Goal: Navigation & Orientation: Find specific page/section

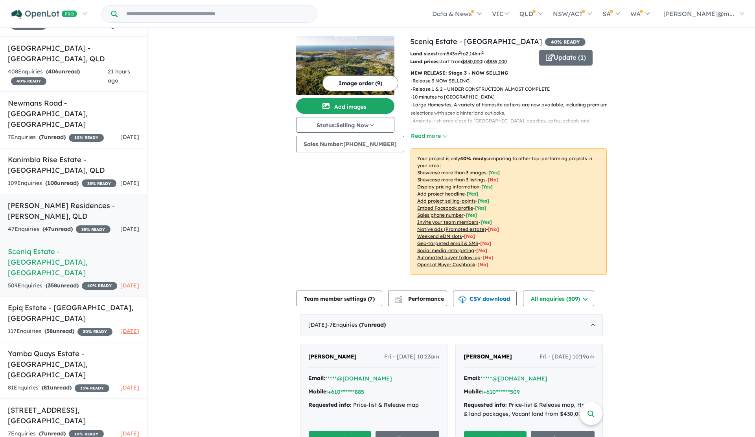
scroll to position [1, 0]
click at [64, 405] on h5 "[STREET_ADDRESS]" at bounding box center [73, 415] width 131 height 21
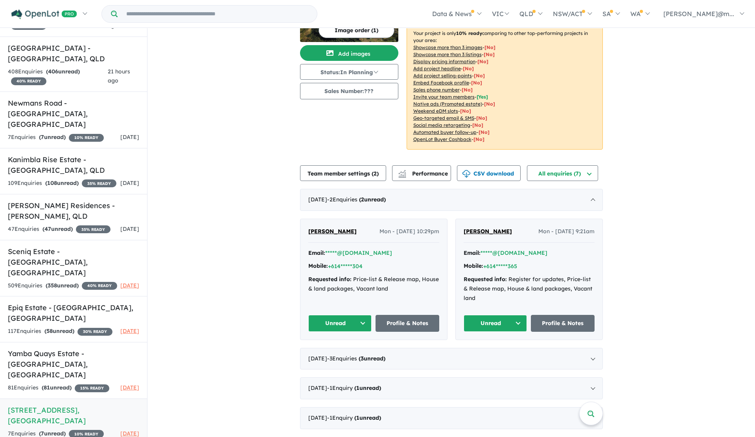
scroll to position [62, 0]
click at [37, 104] on h5 "[GEOGRAPHIC_DATA] - [GEOGRAPHIC_DATA] , [GEOGRAPHIC_DATA]" at bounding box center [73, 114] width 131 height 32
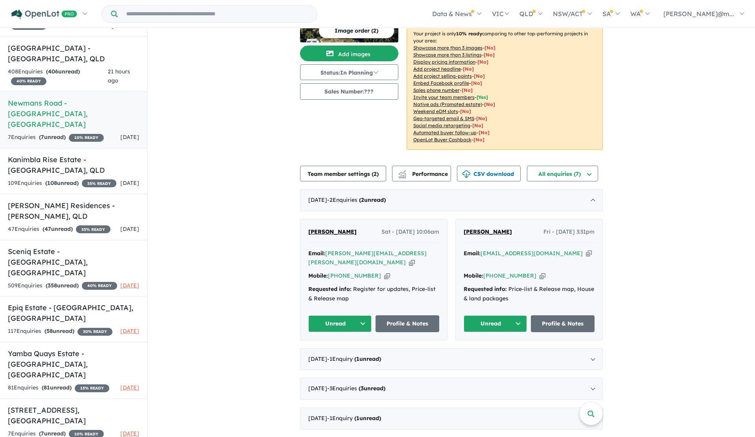
scroll to position [78, 0]
click at [210, 225] on div "View 9 projects in your account [GEOGRAPHIC_DATA] - Woolgoolga 10 % READY Land …" at bounding box center [450, 207] width 607 height 462
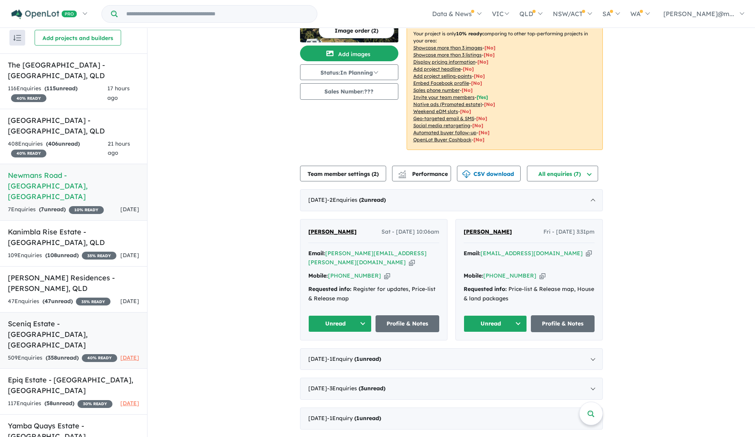
scroll to position [0, 0]
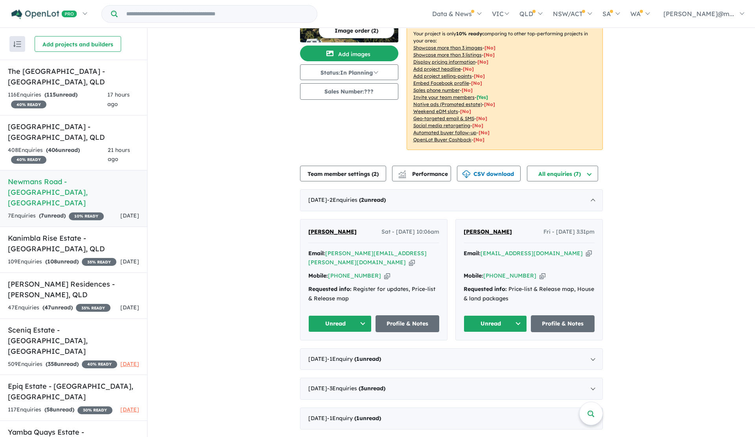
click at [217, 121] on div "View 9 projects in your account [GEOGRAPHIC_DATA] - Woolgoolga 10 % READY Land …" at bounding box center [450, 207] width 607 height 462
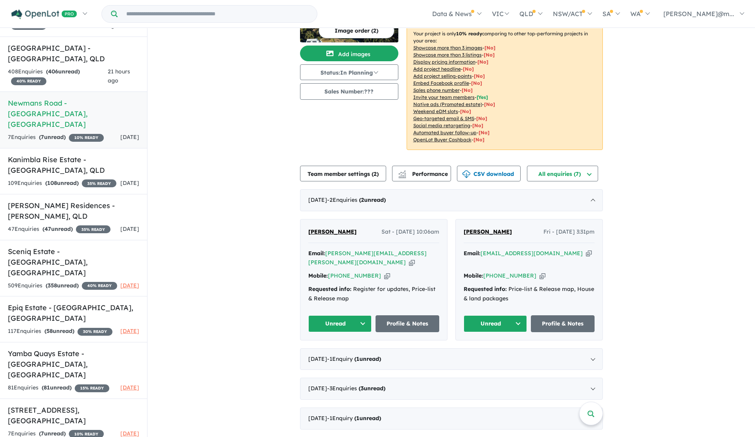
click at [207, 285] on div "View 9 projects in your account [GEOGRAPHIC_DATA] - Woolgoolga 10 % READY Land …" at bounding box center [450, 207] width 607 height 462
click at [371, 355] on div "[DATE] - 1 Enquir y ( 1 unread)" at bounding box center [451, 360] width 303 height 22
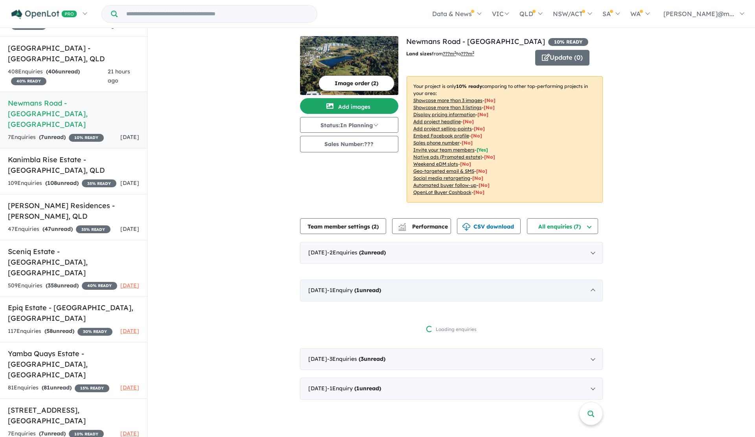
scroll to position [0, 0]
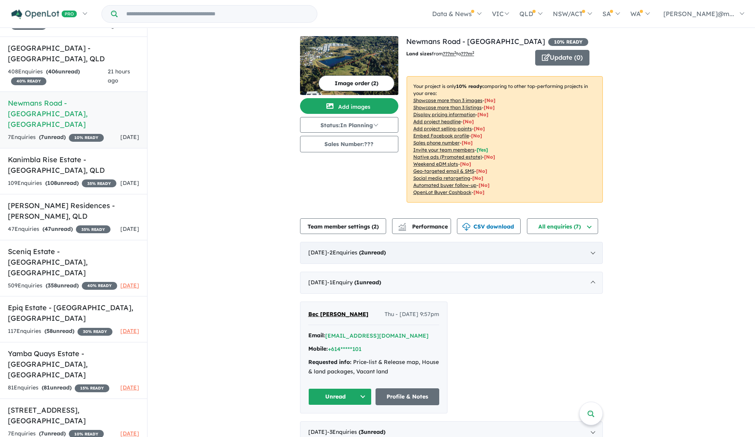
click at [436, 254] on div "[DATE] - 2 Enquir ies ( 2 unread)" at bounding box center [451, 253] width 303 height 22
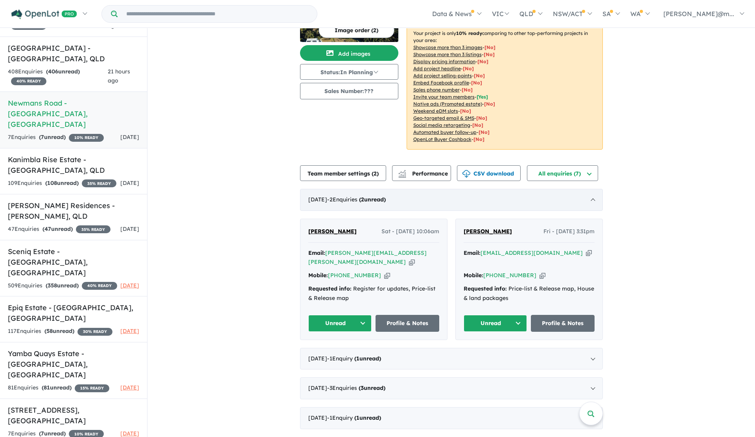
scroll to position [53, 0]
click at [409, 259] on icon "button" at bounding box center [412, 263] width 6 height 8
click at [384, 272] on icon "button" at bounding box center [387, 276] width 6 height 8
click at [586, 254] on icon "button" at bounding box center [589, 254] width 6 height 8
click at [539, 276] on icon "button" at bounding box center [542, 276] width 6 height 8
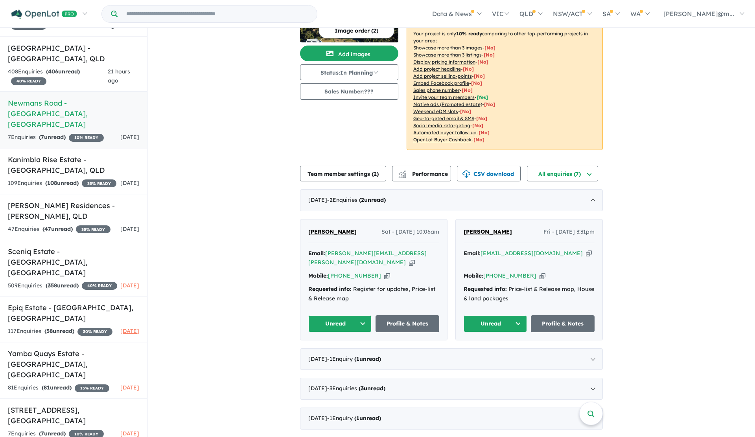
click at [586, 254] on icon "button" at bounding box center [589, 254] width 6 height 8
